Goal: Task Accomplishment & Management: Use online tool/utility

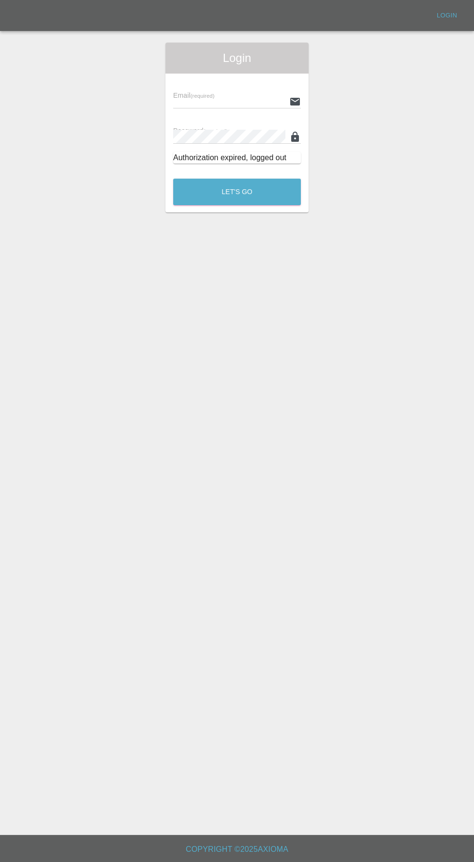
click at [208, 102] on input "text" at bounding box center [229, 101] width 112 height 14
type input "[EMAIL_ADDRESS][DOMAIN_NAME]"
click at [173, 179] on button "Let's Go" at bounding box center [237, 192] width 128 height 27
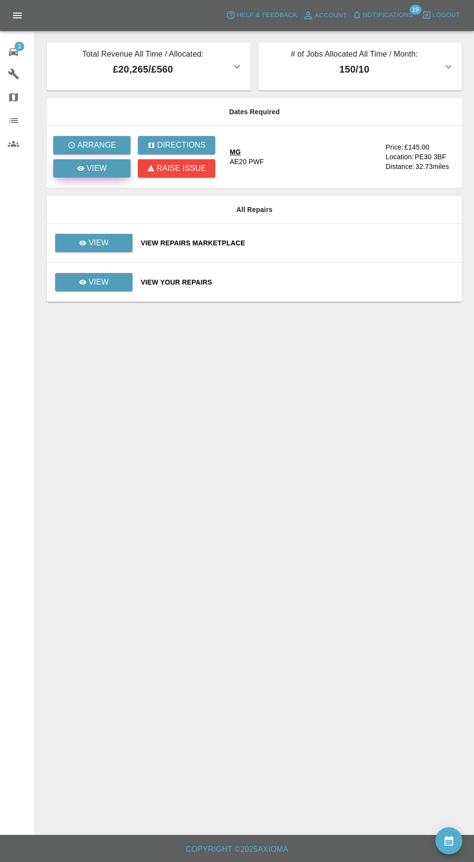
click at [93, 172] on p "View" at bounding box center [97, 169] width 20 height 12
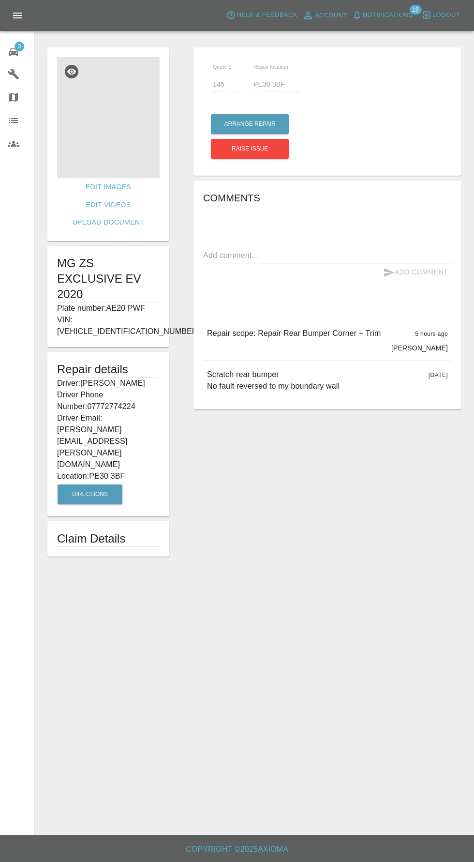
click at [102, 109] on img at bounding box center [108, 117] width 103 height 121
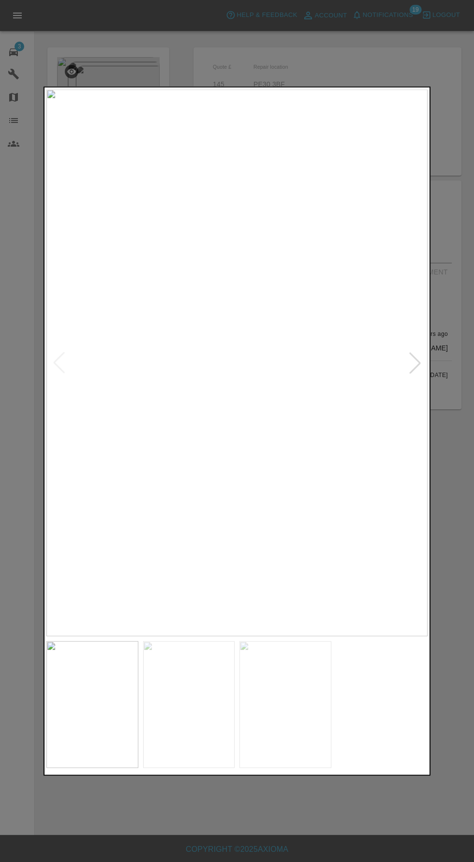
click at [165, 709] on img at bounding box center [189, 704] width 92 height 127
click at [301, 713] on img at bounding box center [286, 704] width 92 height 127
click at [346, 824] on div at bounding box center [237, 431] width 474 height 862
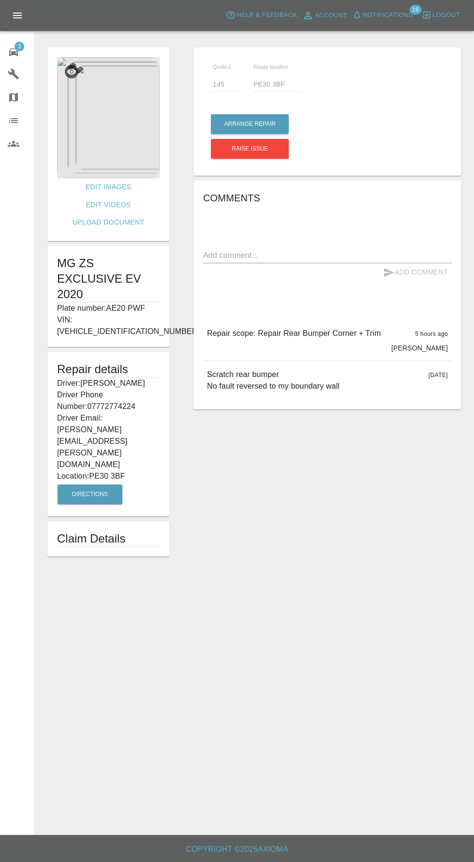
click at [101, 404] on div "Repair details Driver: [PERSON_NAME] Driver Phone Number: 07772774224 Driver Em…" at bounding box center [108, 434] width 122 height 165
click at [96, 484] on button "Directions" at bounding box center [90, 494] width 65 height 20
